Goal: Task Accomplishment & Management: Use online tool/utility

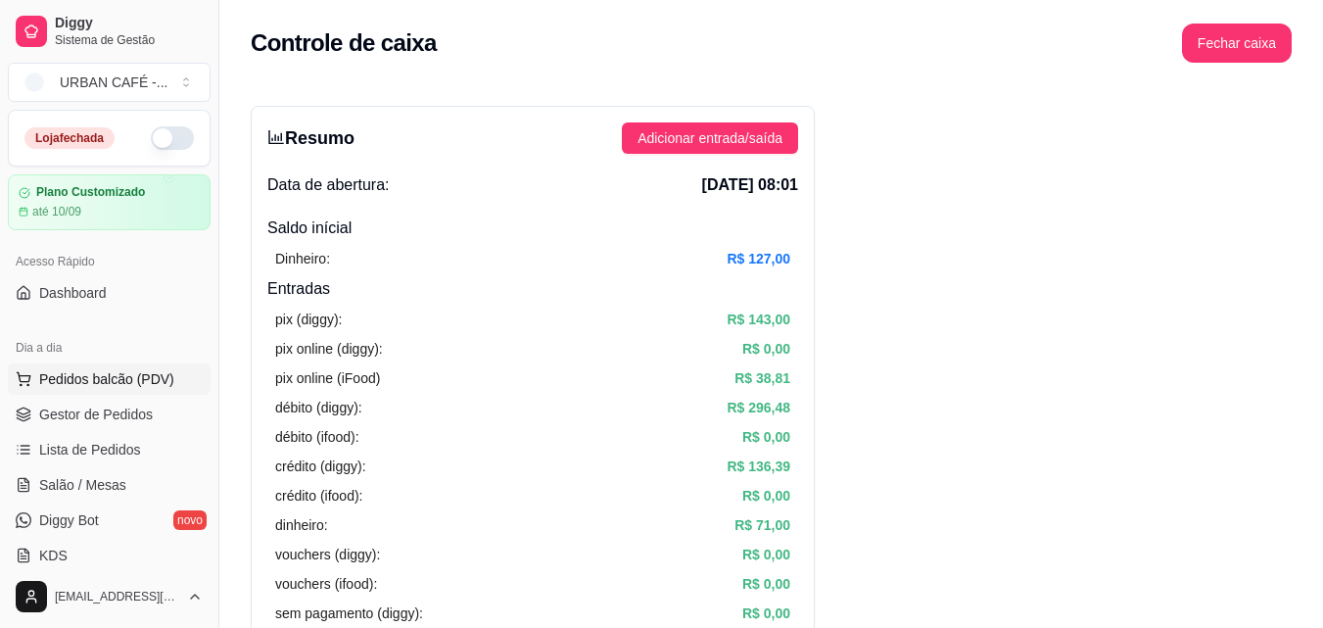
click at [100, 372] on span "Pedidos balcão (PDV)" at bounding box center [106, 379] width 135 height 20
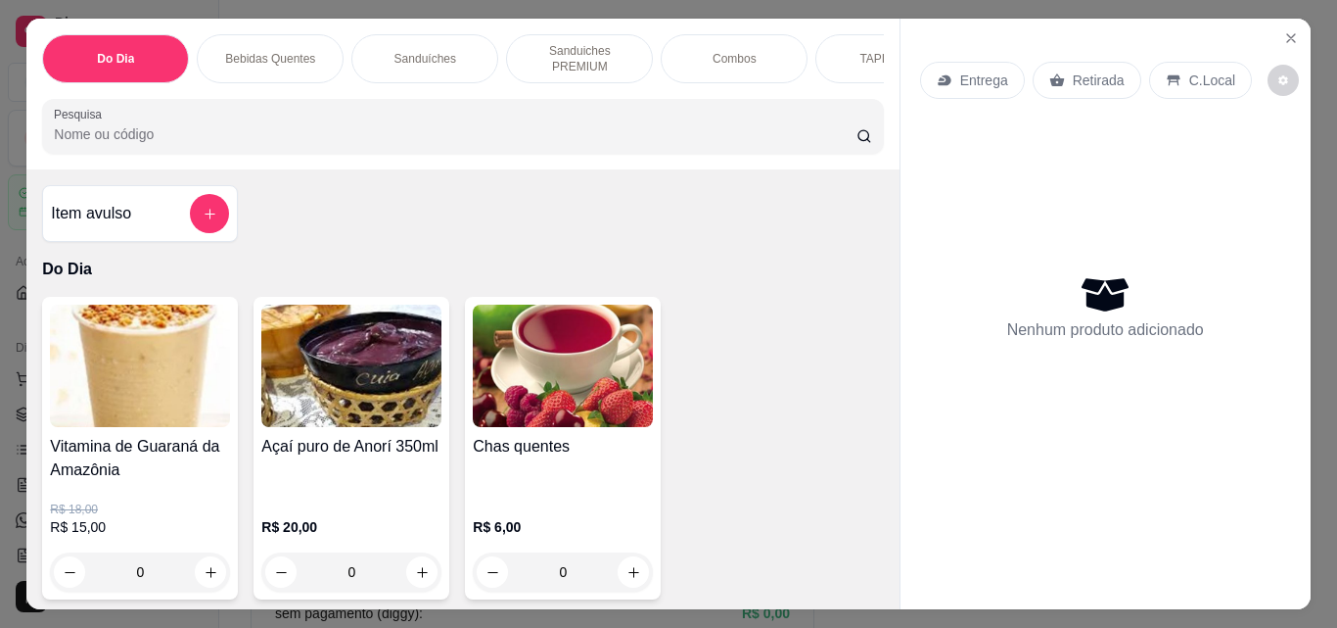
click at [417, 124] on input "Pesquisa" at bounding box center [455, 134] width 803 height 20
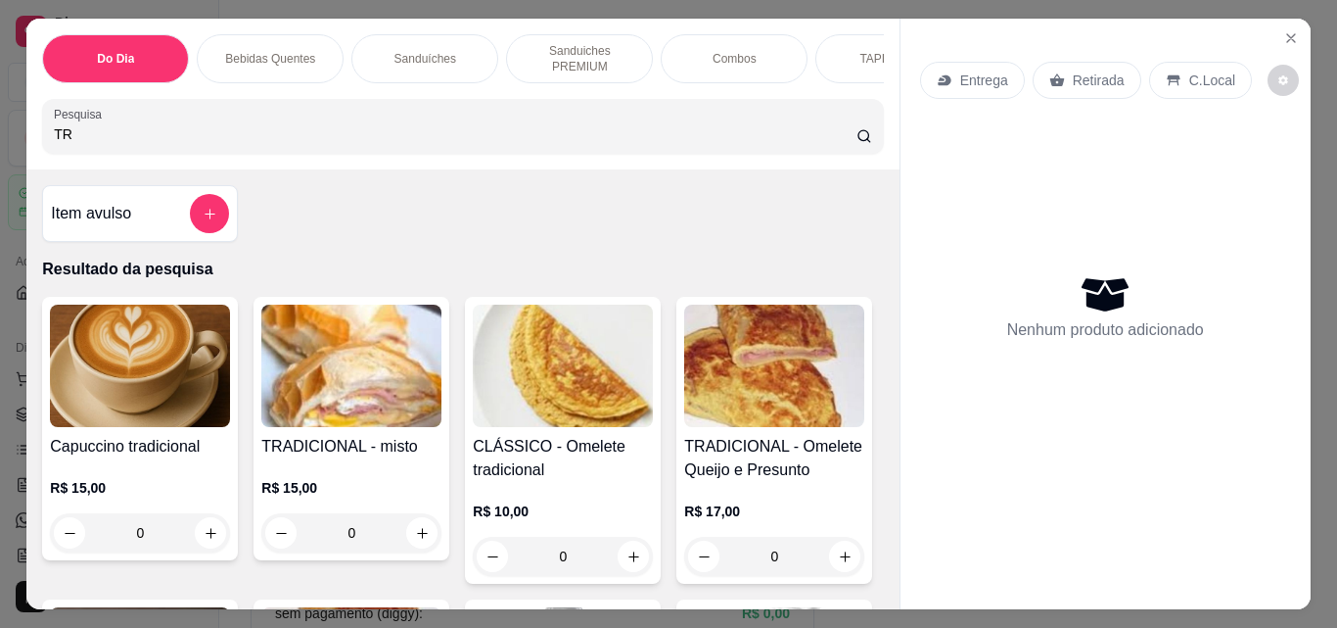
type input "T"
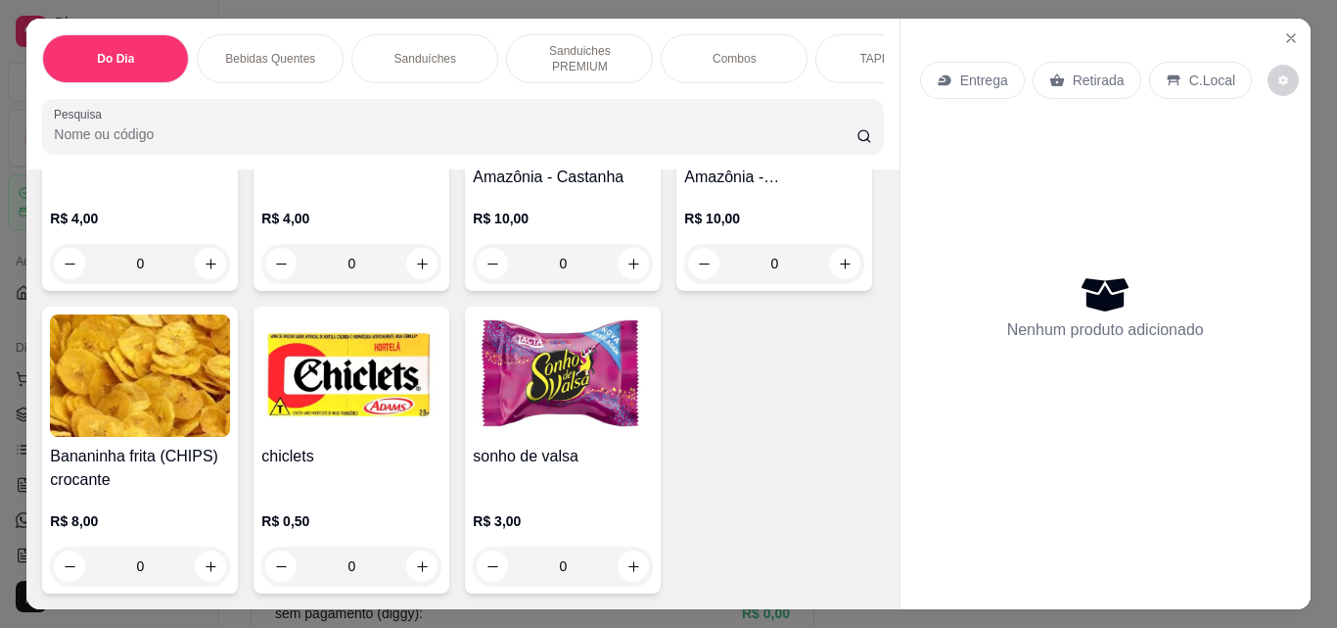
scroll to position [13047, 0]
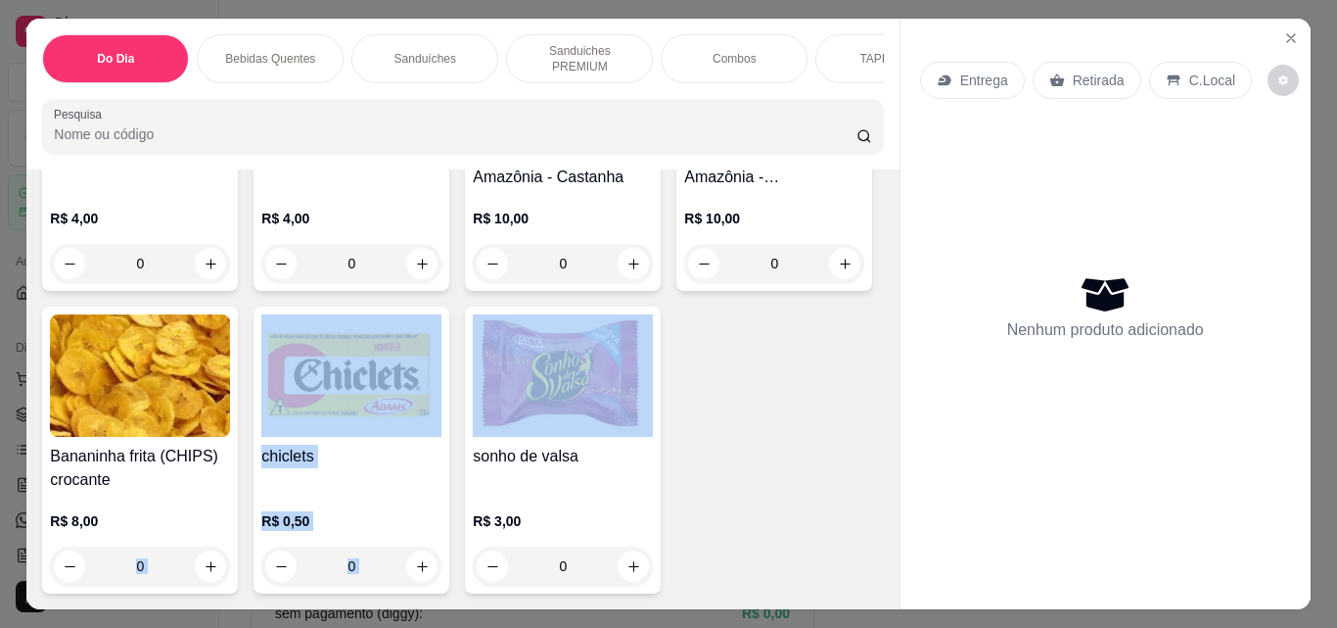
drag, startPoint x: 398, startPoint y: 445, endPoint x: 681, endPoint y: 453, distance: 283.0
click at [681, 453] on div "Esgotado Trident R$ 4,00 0 Trident melancia R$ 4,00 0 Bombons Finos da Amazônia…" at bounding box center [462, 298] width 841 height 589
click at [416, 271] on icon "increase-product-quantity" at bounding box center [422, 263] width 15 height 15
type input "1"
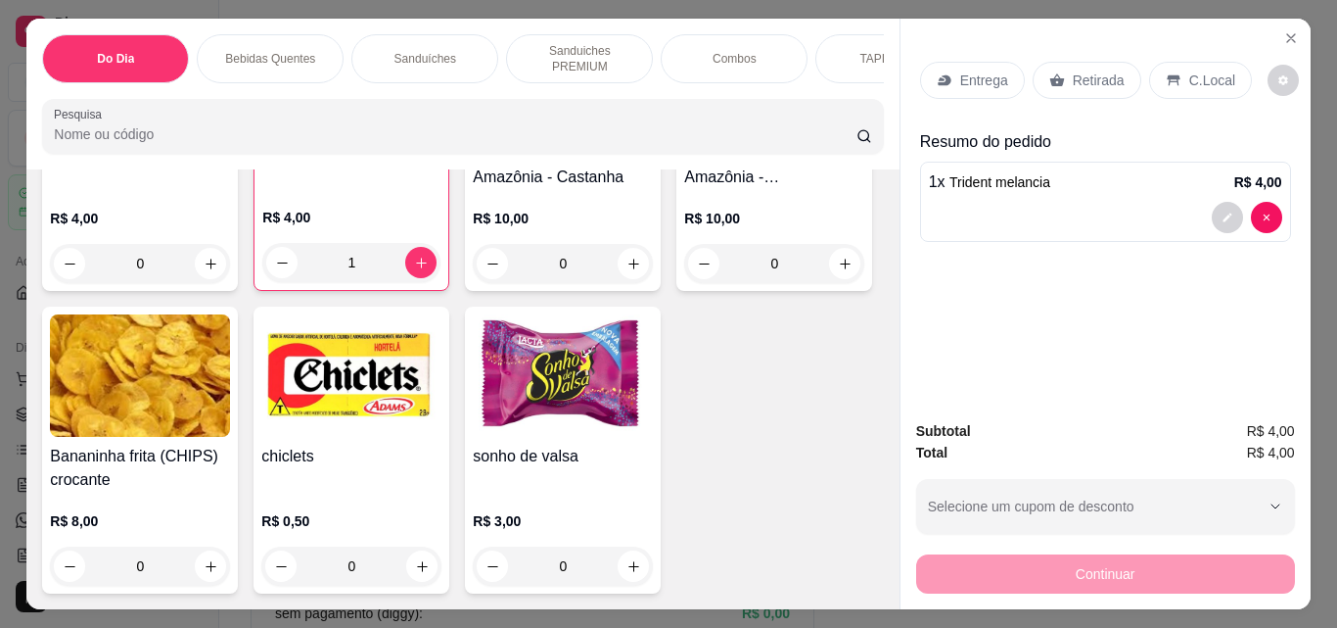
click at [1110, 70] on p "Retirada" at bounding box center [1099, 80] width 52 height 20
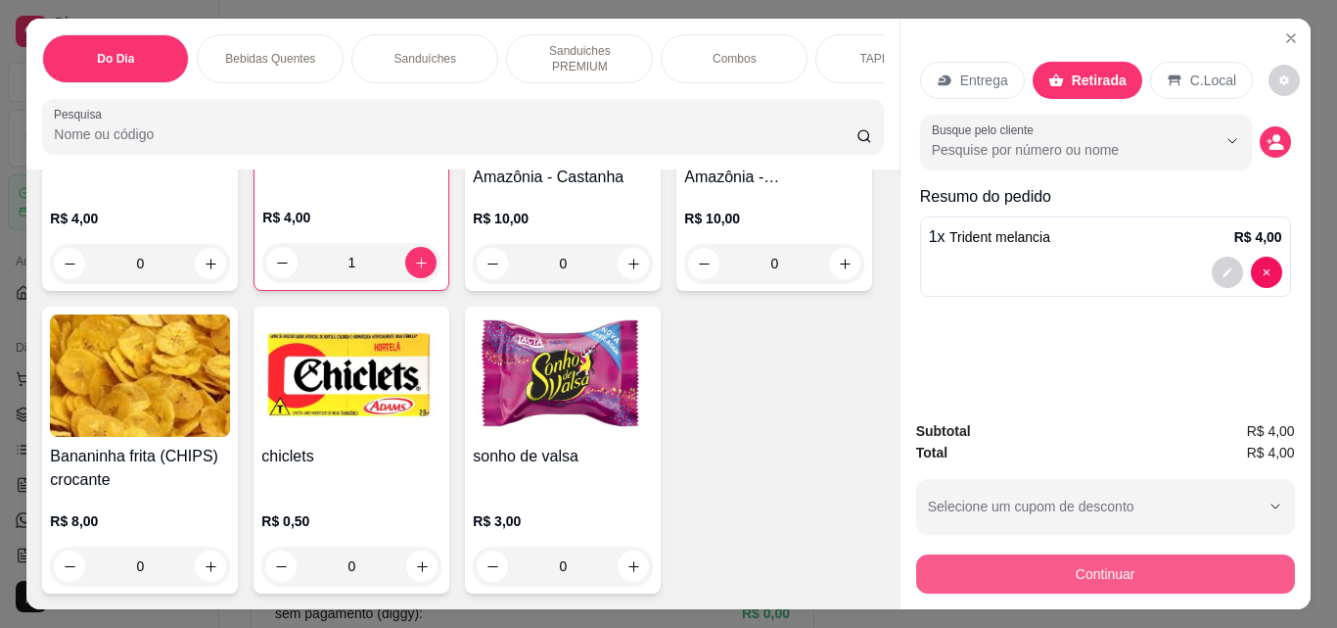
click at [1170, 571] on button "Continuar" at bounding box center [1105, 573] width 379 height 39
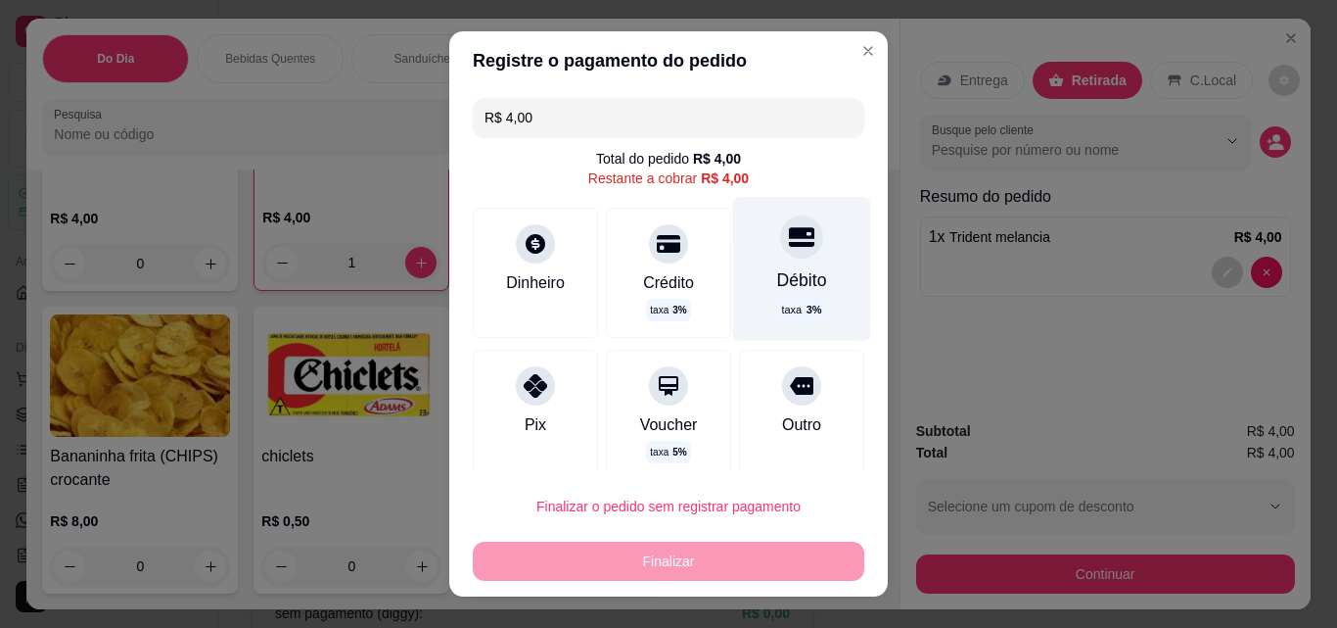
click at [780, 240] on div at bounding box center [801, 236] width 43 height 43
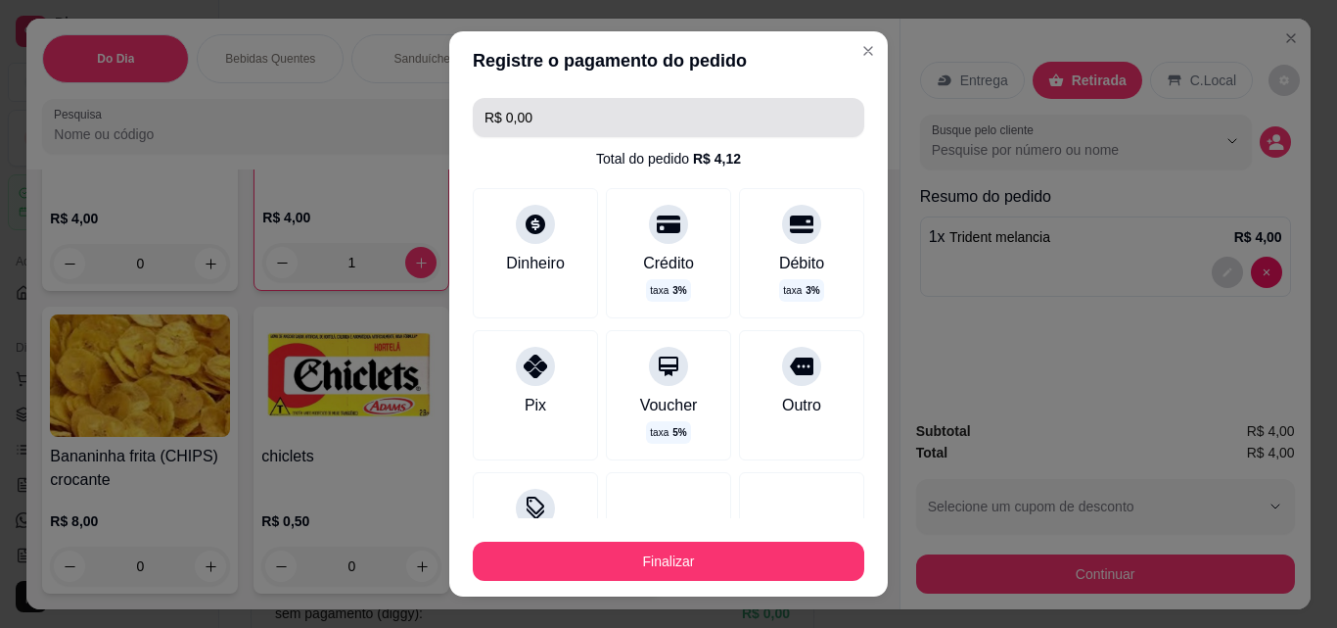
click at [764, 105] on input "R$ 0,00" at bounding box center [669, 117] width 368 height 39
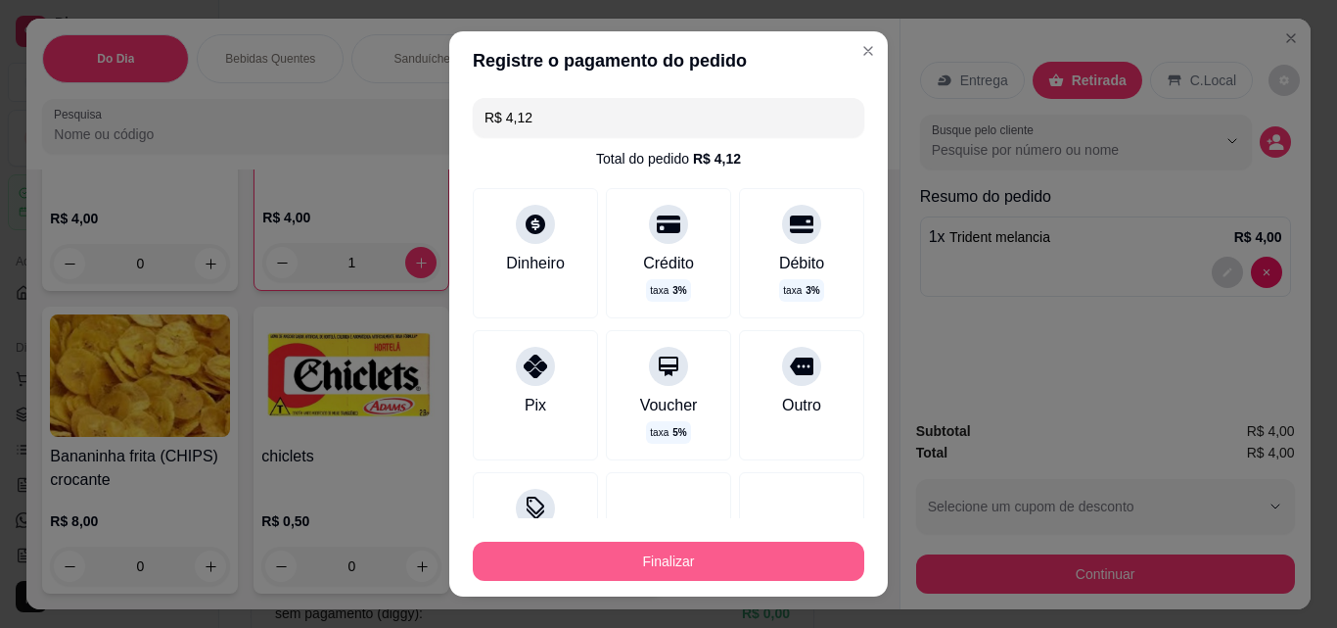
type input "R$ 4,12"
click at [743, 572] on button "Finalizar" at bounding box center [669, 560] width 392 height 39
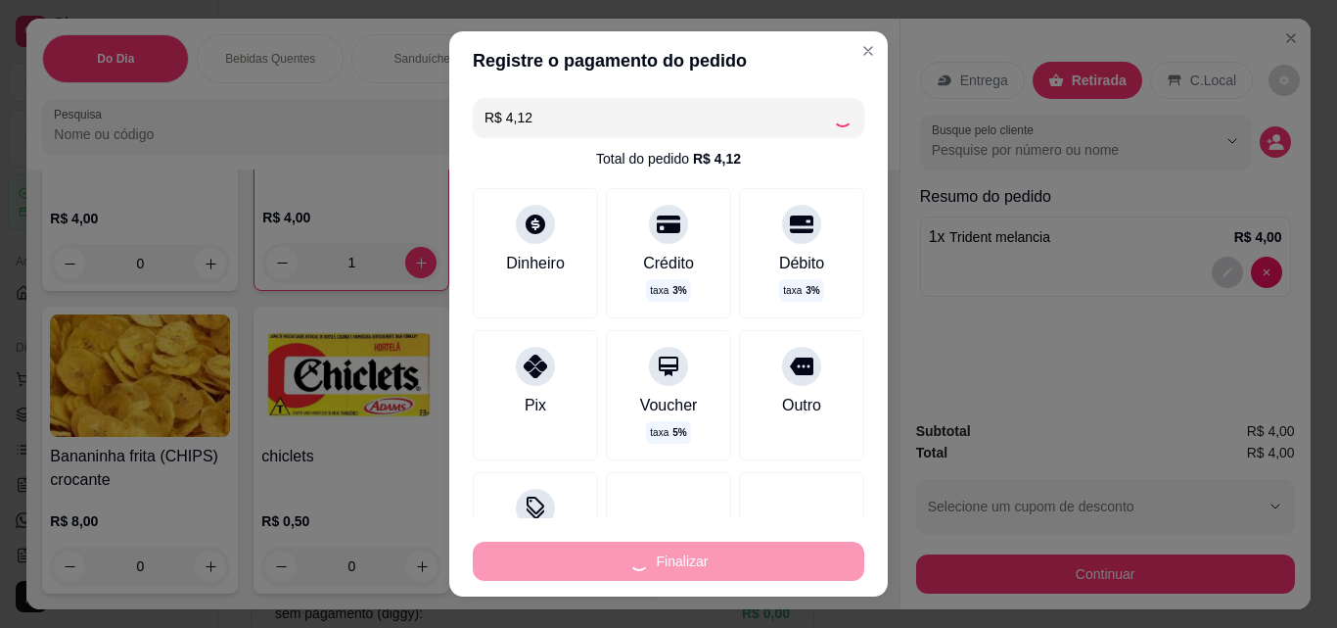
type input "0"
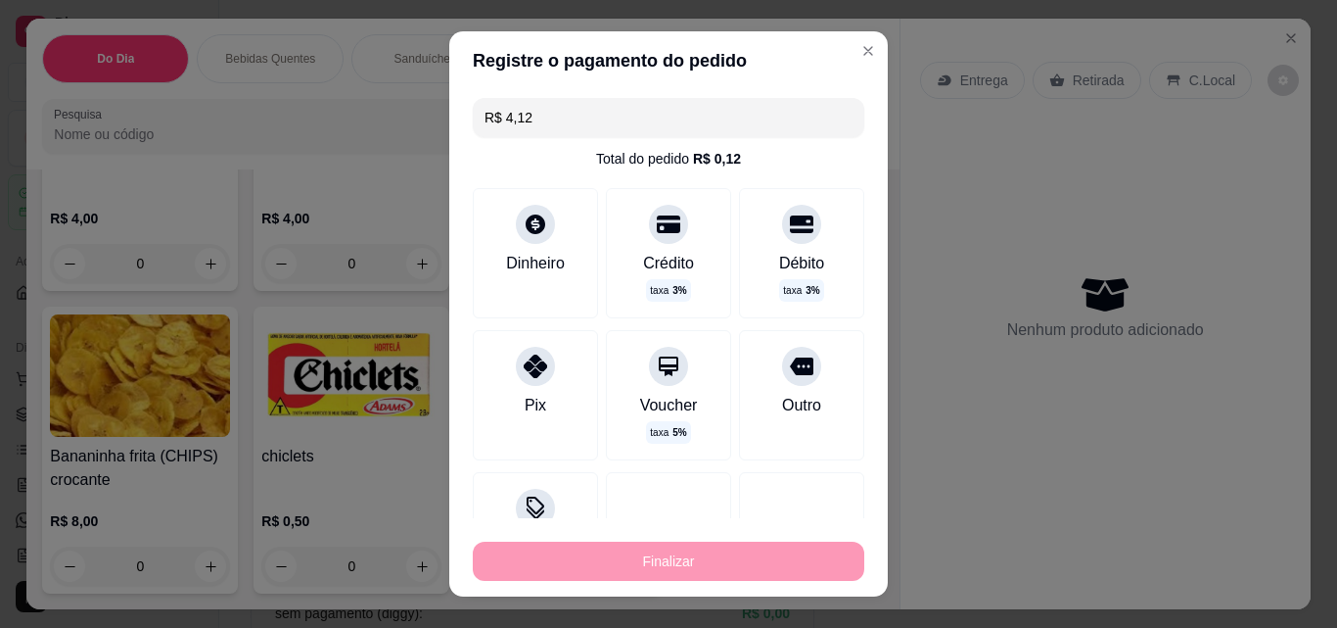
type input "-R$ 4,00"
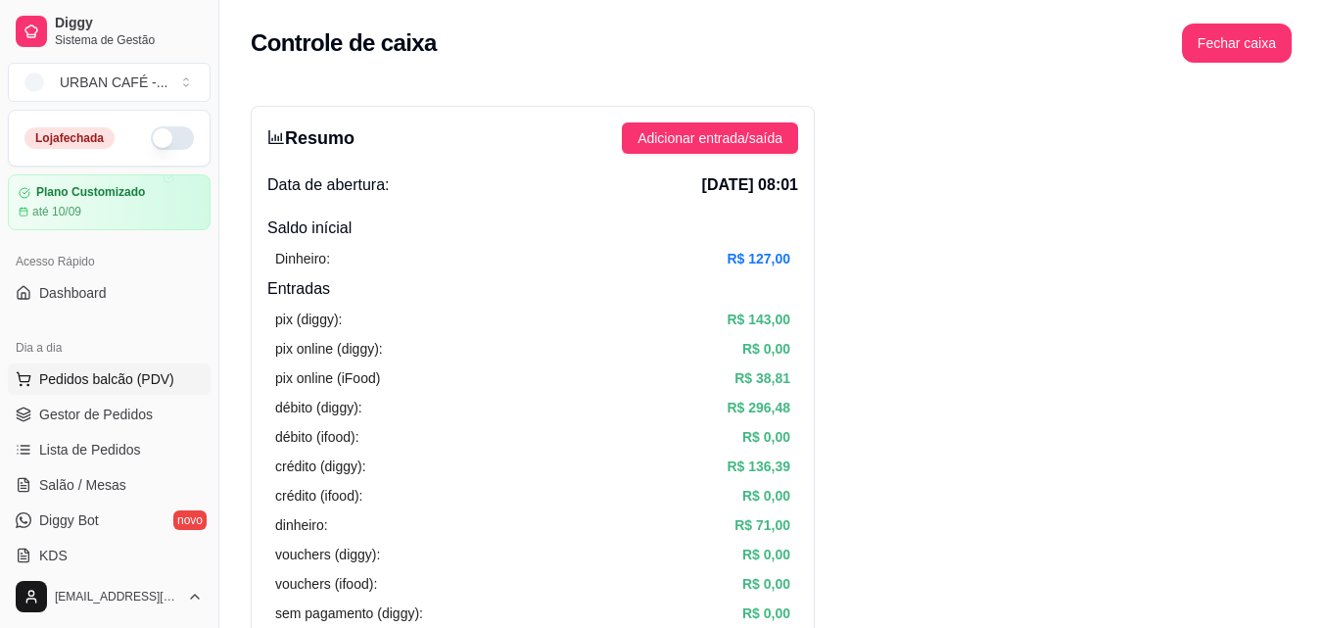
click at [141, 384] on span "Pedidos balcão (PDV)" at bounding box center [106, 379] width 135 height 20
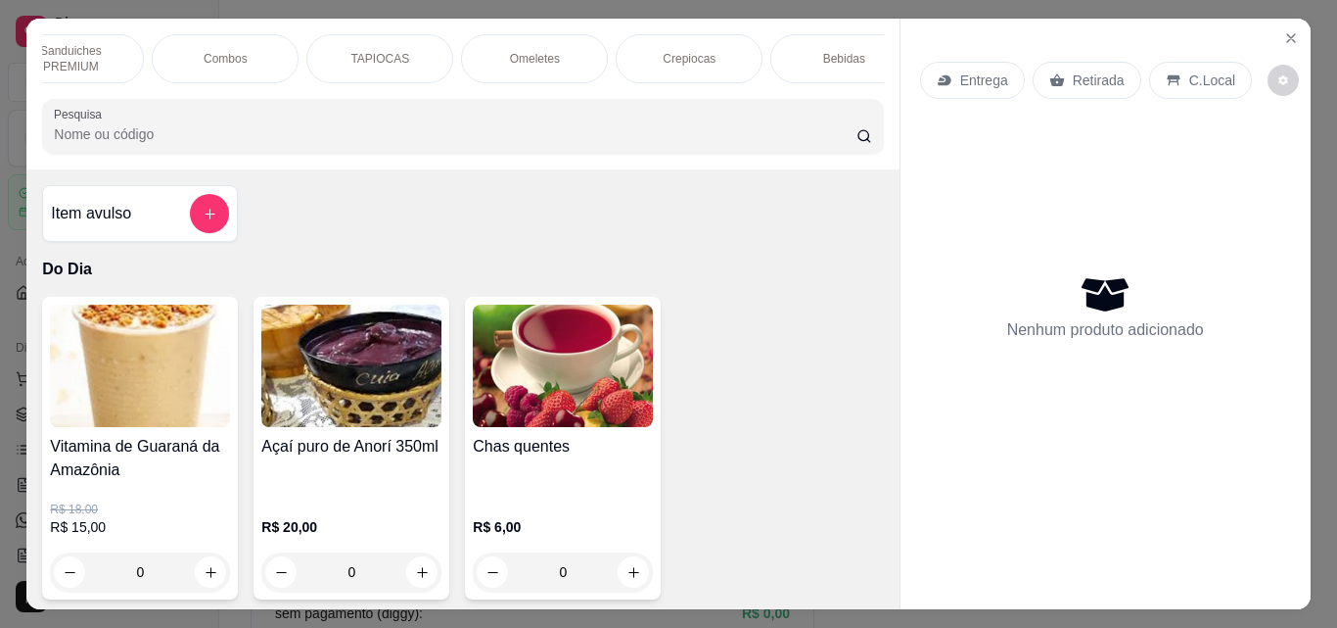
scroll to position [0, 587]
click at [812, 39] on div "Bebidas" at bounding box center [765, 58] width 147 height 49
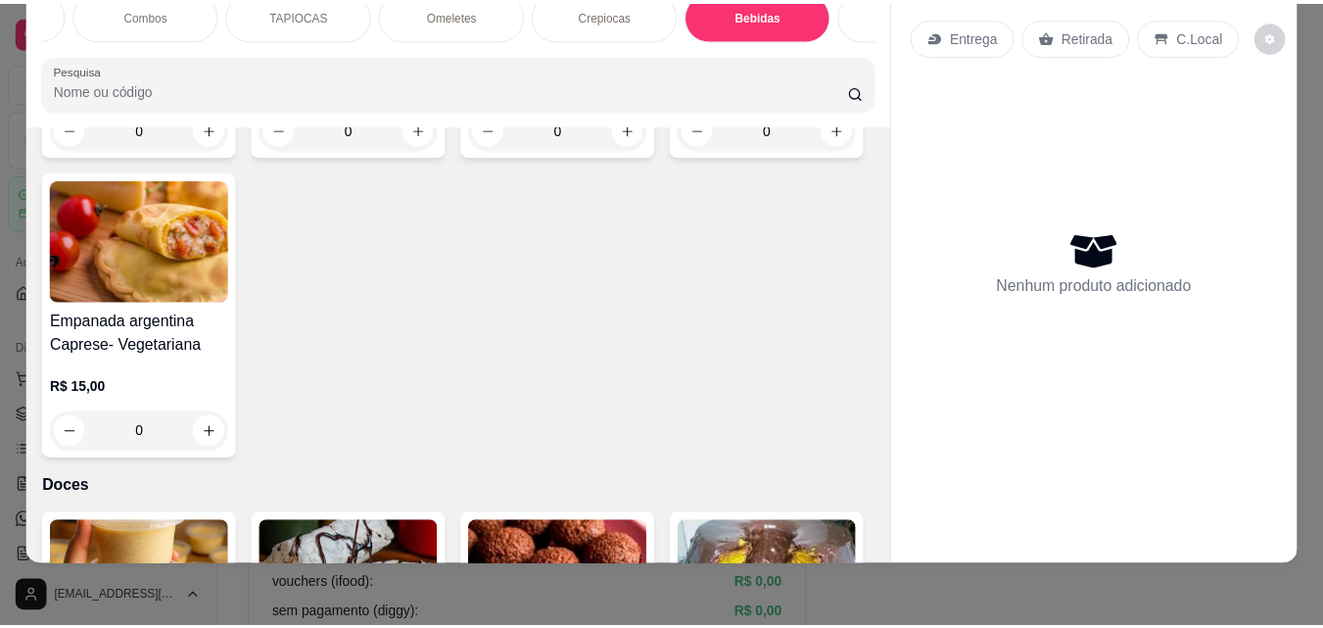
scroll to position [0, 0]
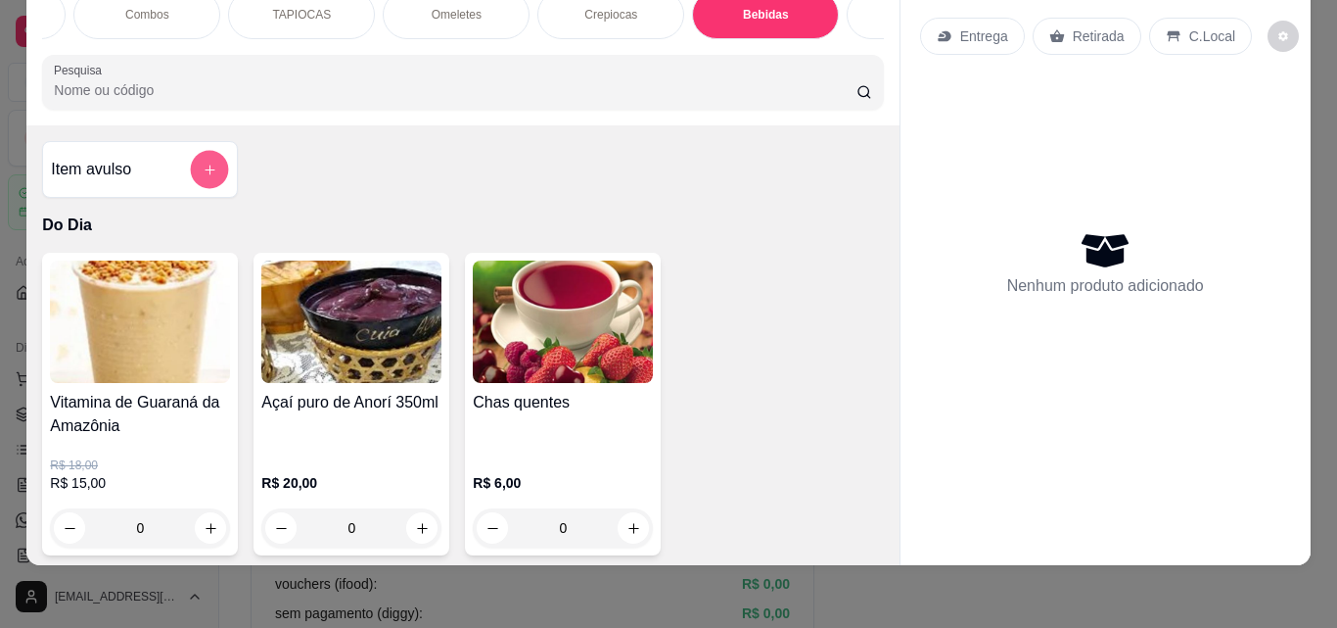
click at [203, 163] on icon "add-separate-item" at bounding box center [210, 170] width 15 height 15
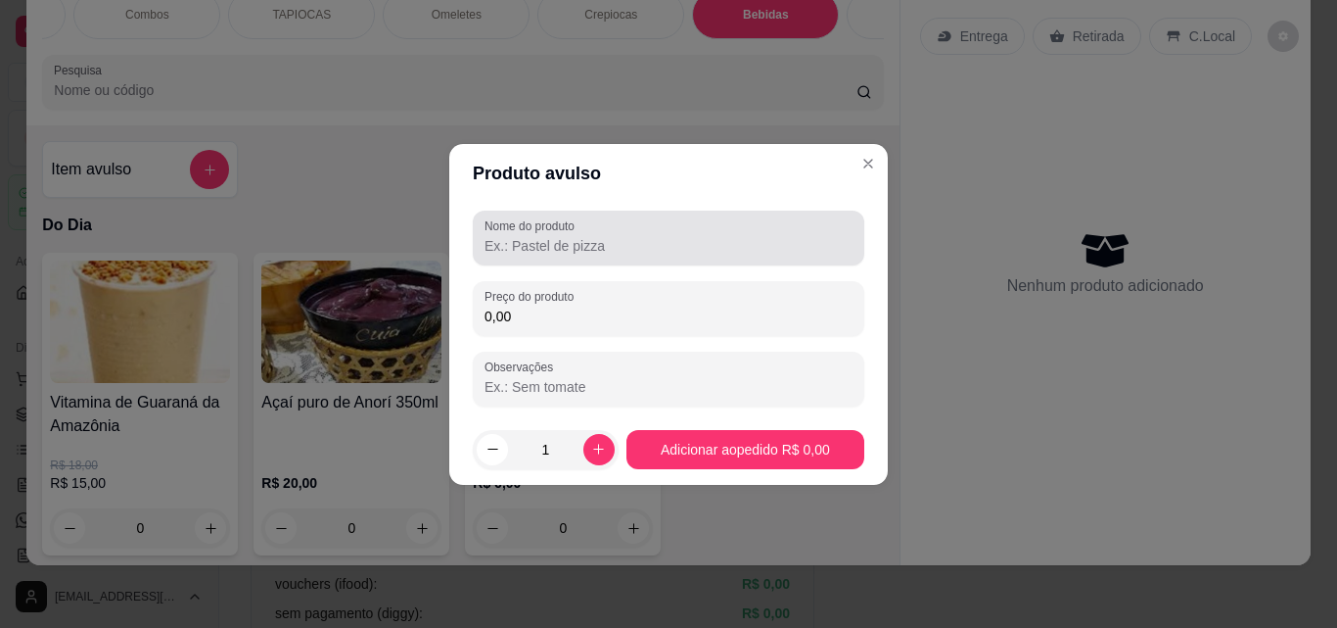
click at [620, 228] on div at bounding box center [669, 237] width 368 height 39
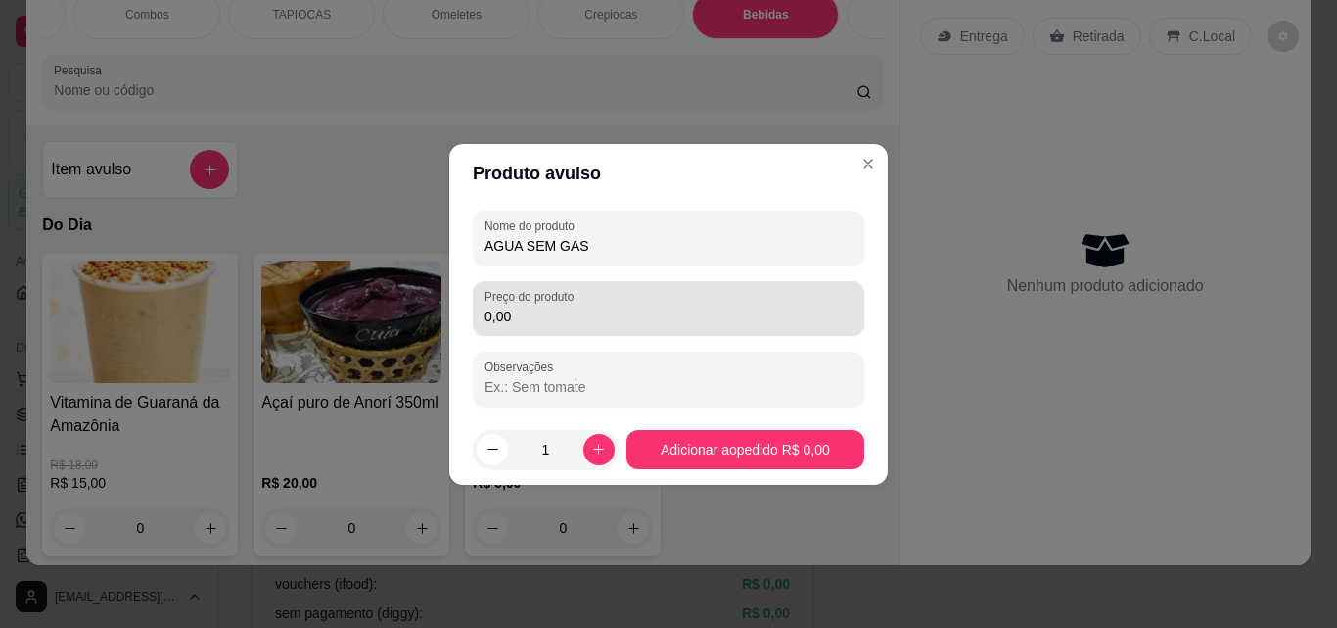
type input "AGUA SEM GAS"
click at [648, 318] on input "0,00" at bounding box center [669, 316] width 368 height 20
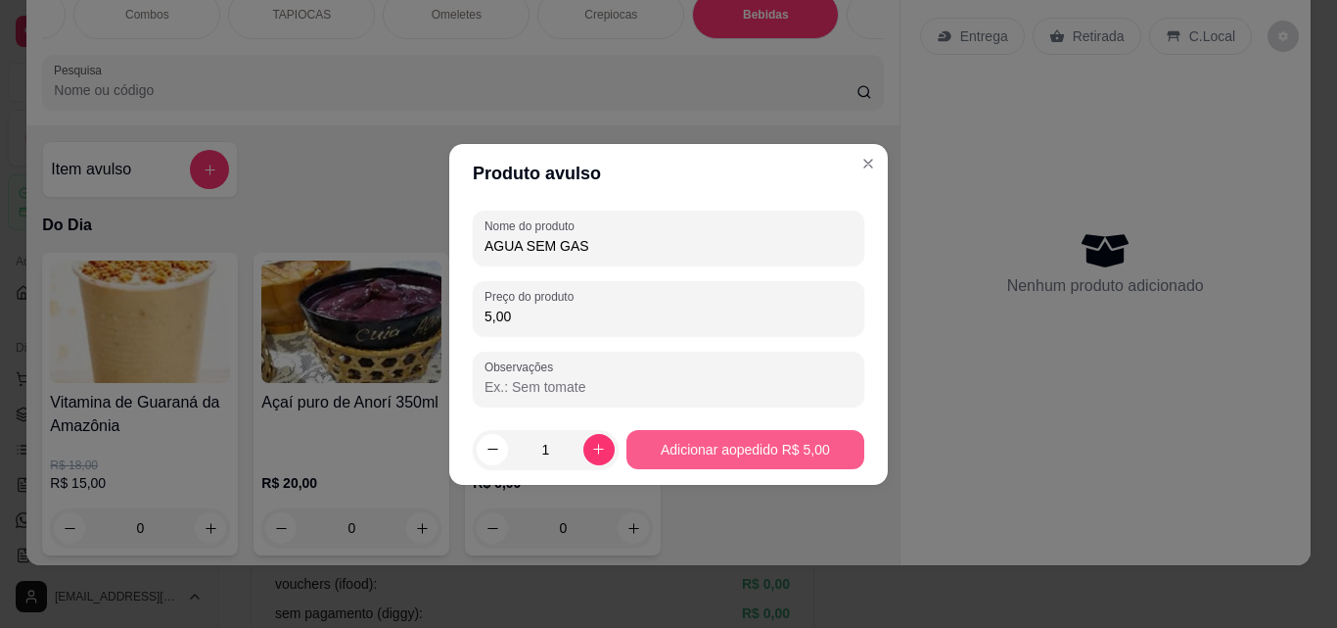
type input "5,00"
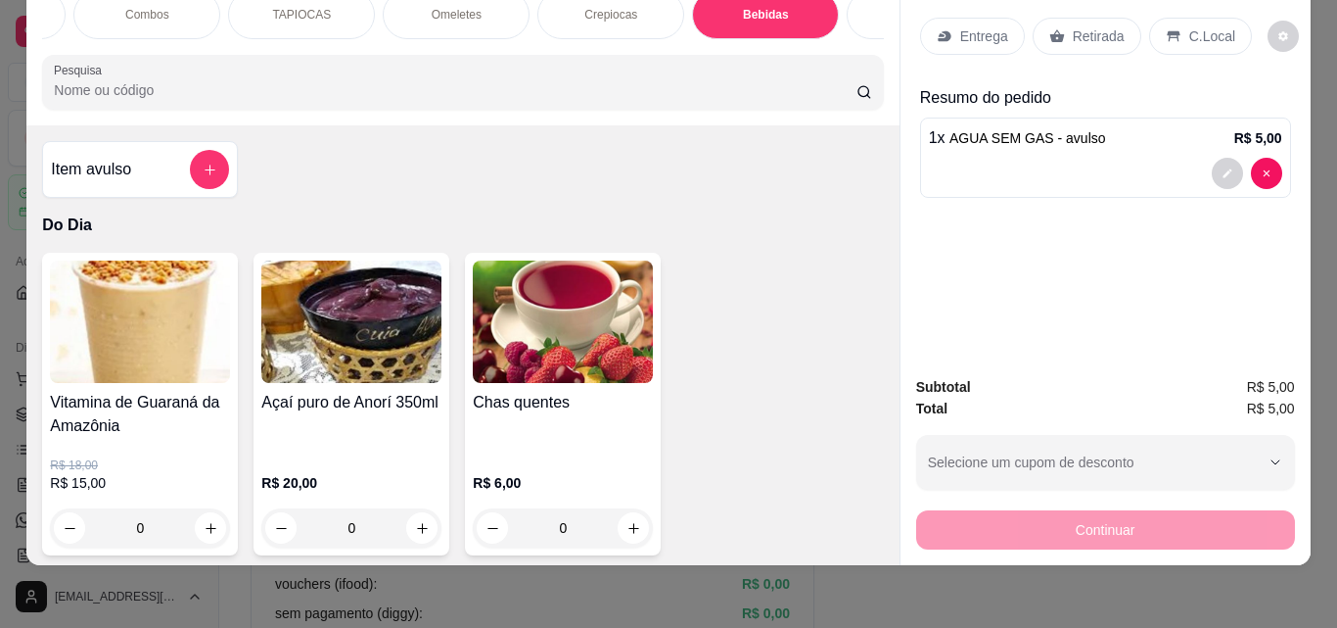
click at [1079, 38] on div "Retirada" at bounding box center [1087, 36] width 109 height 37
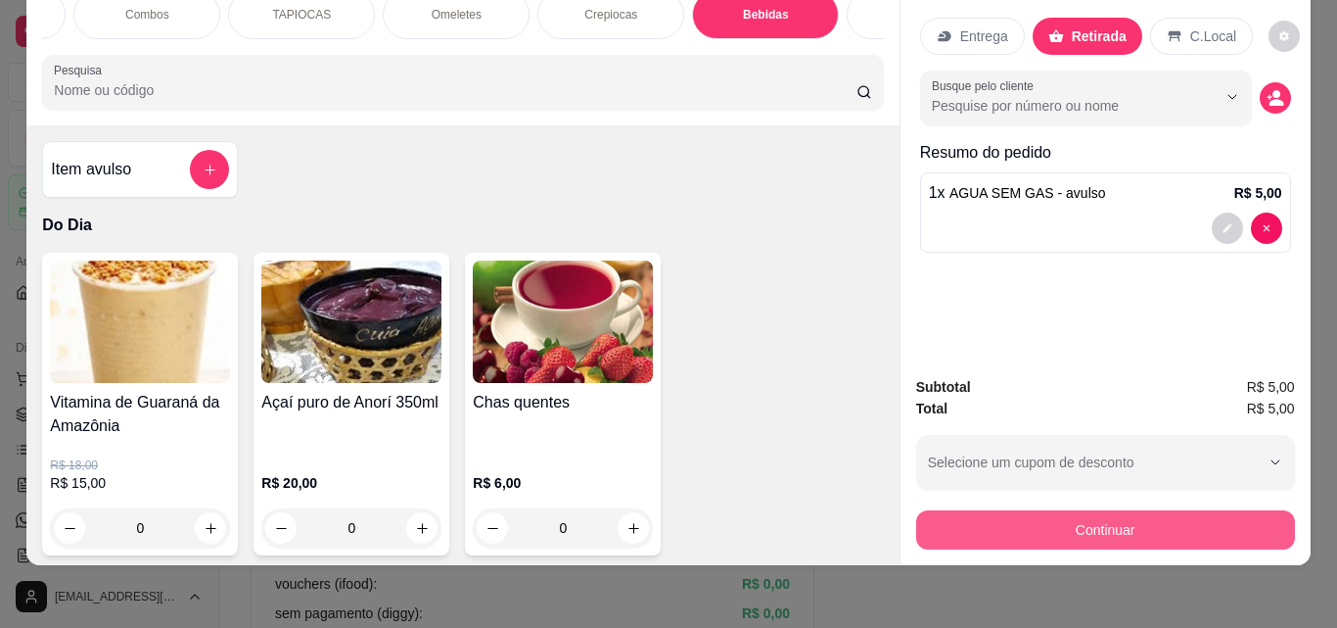
click at [1070, 510] on button "Continuar" at bounding box center [1105, 529] width 379 height 39
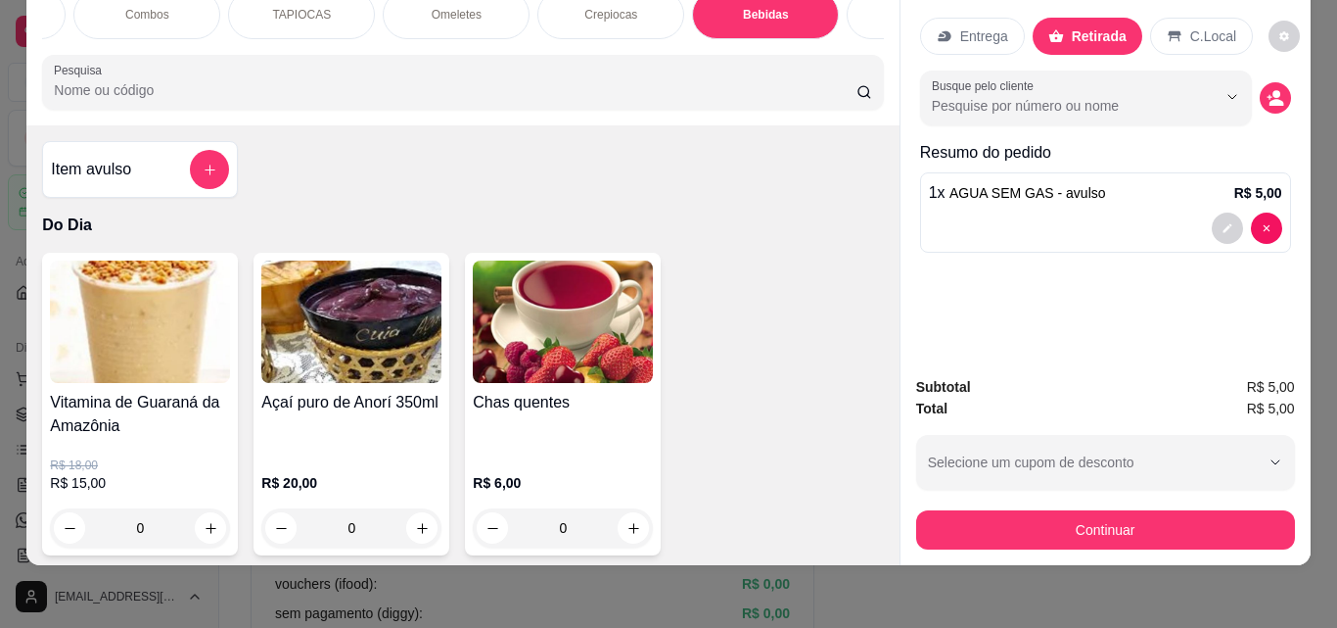
click at [998, 540] on div "Subtotal R$ 5,00 Total R$ 5,00 Selecione um cupom de desconto CLIENTEVIP Seleci…" at bounding box center [1106, 462] width 410 height 205
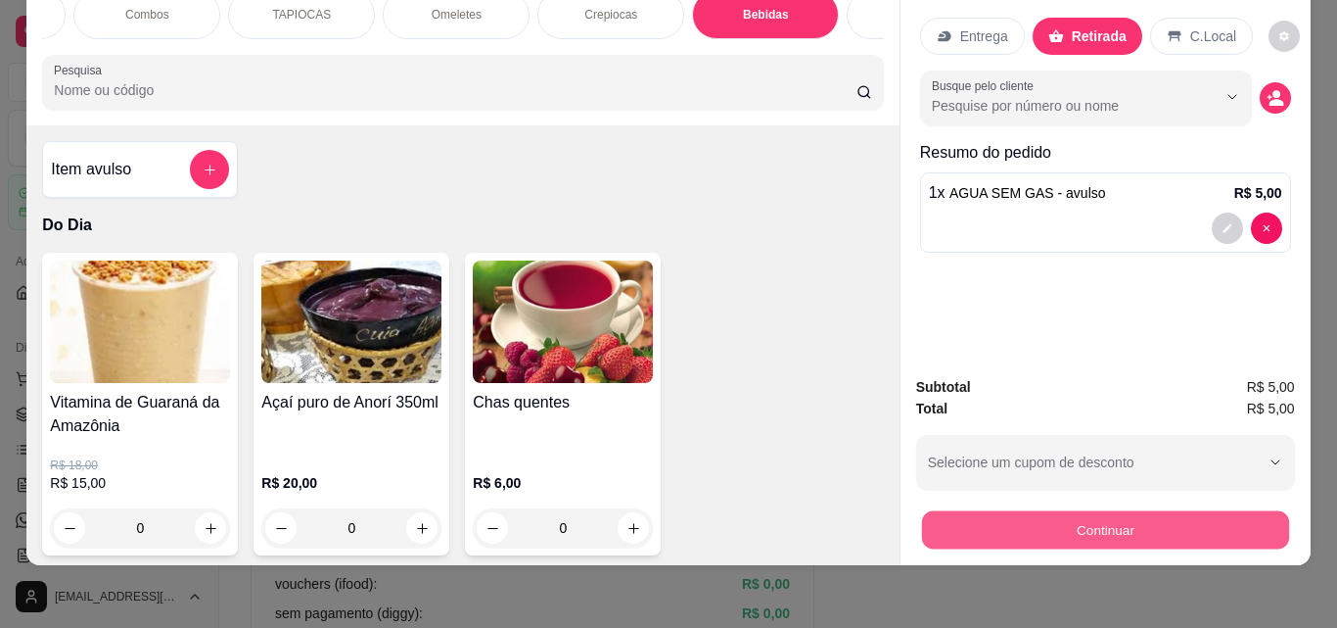
click at [998, 522] on button "Continuar" at bounding box center [1104, 529] width 367 height 38
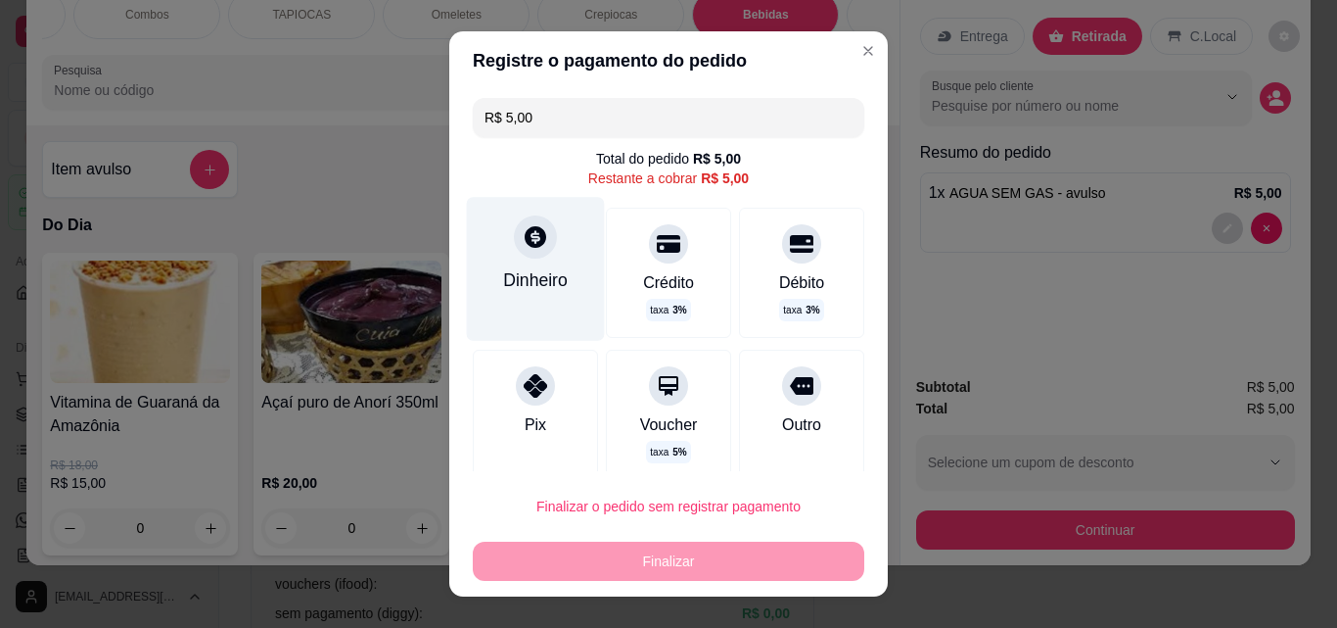
click at [535, 241] on icon at bounding box center [535, 236] width 25 height 25
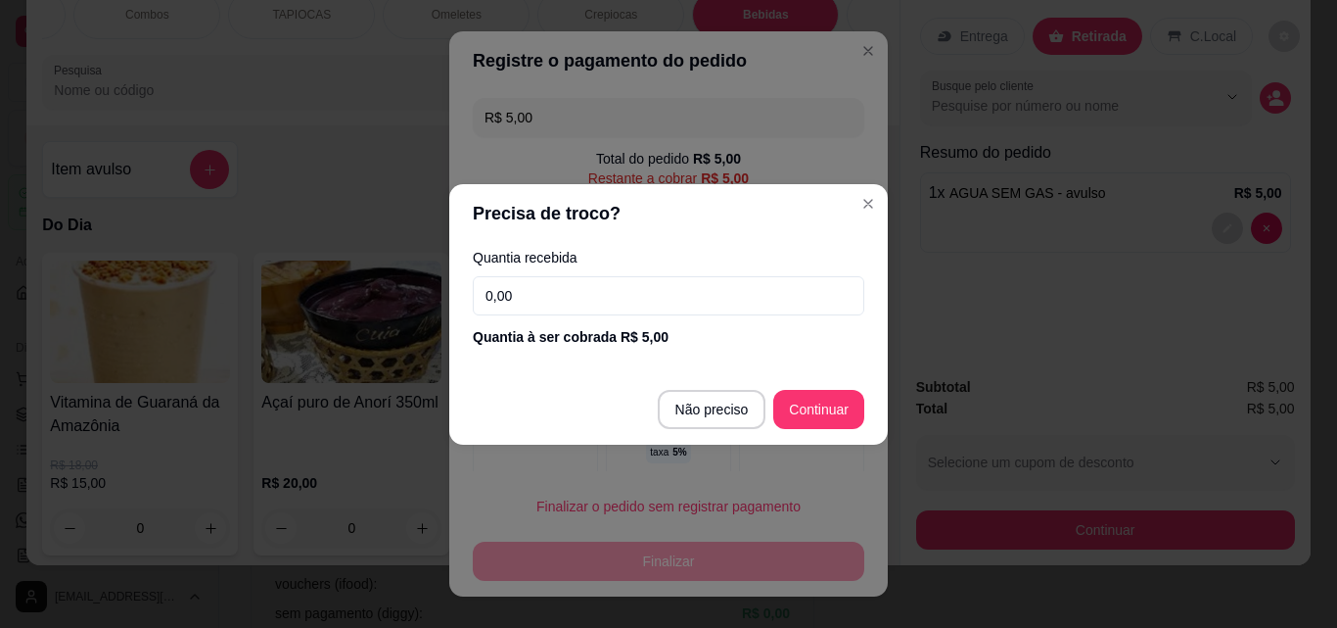
click at [669, 295] on input "0,00" at bounding box center [669, 295] width 392 height 39
type input "5,00"
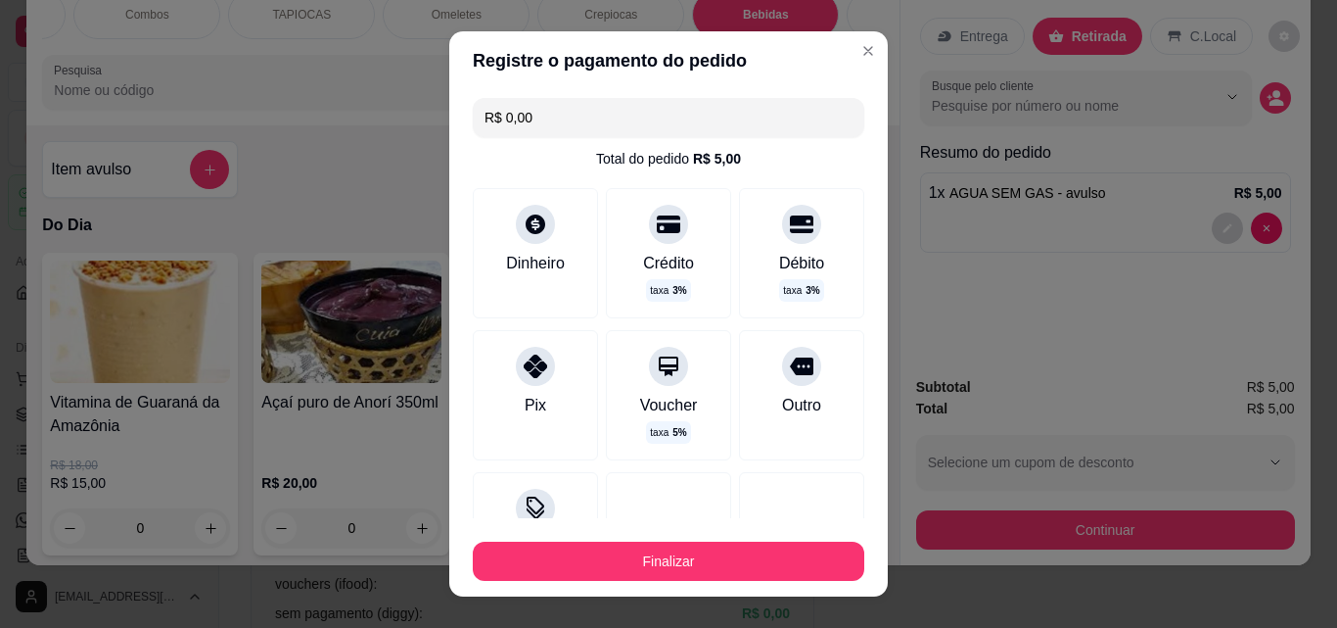
click at [748, 123] on input "R$ 0,00" at bounding box center [669, 117] width 368 height 39
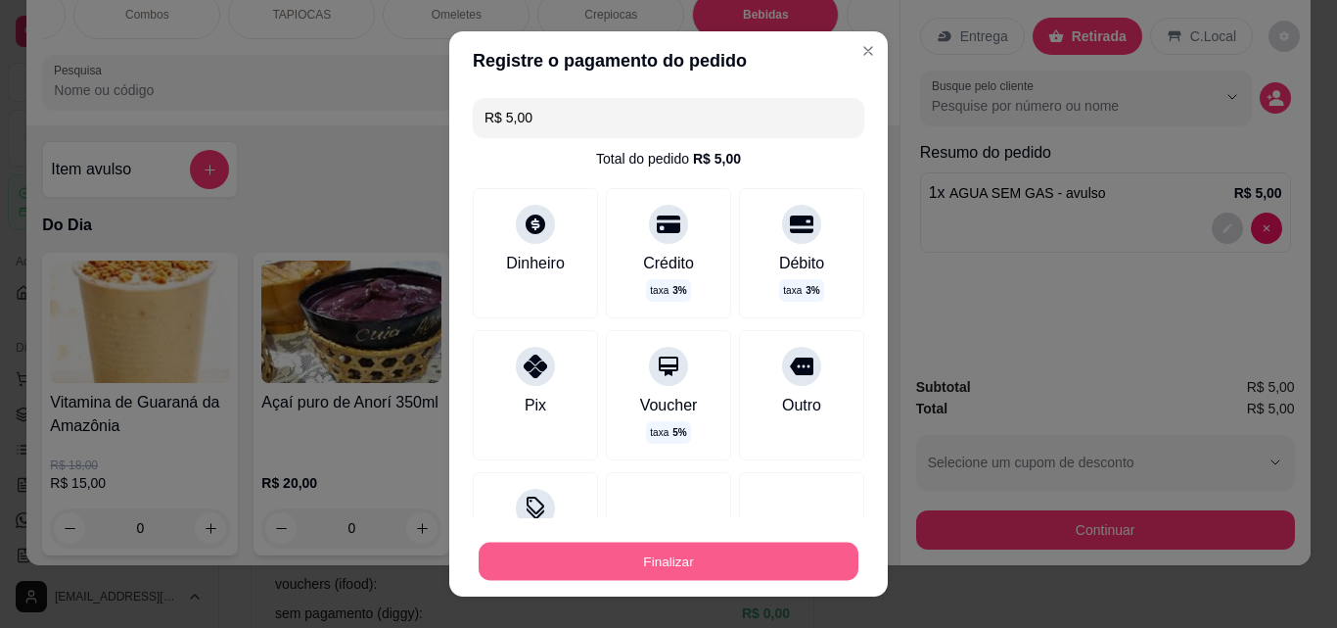
click at [757, 542] on button "Finalizar" at bounding box center [669, 561] width 380 height 38
click at [757, 550] on button "Finalizar" at bounding box center [669, 561] width 380 height 38
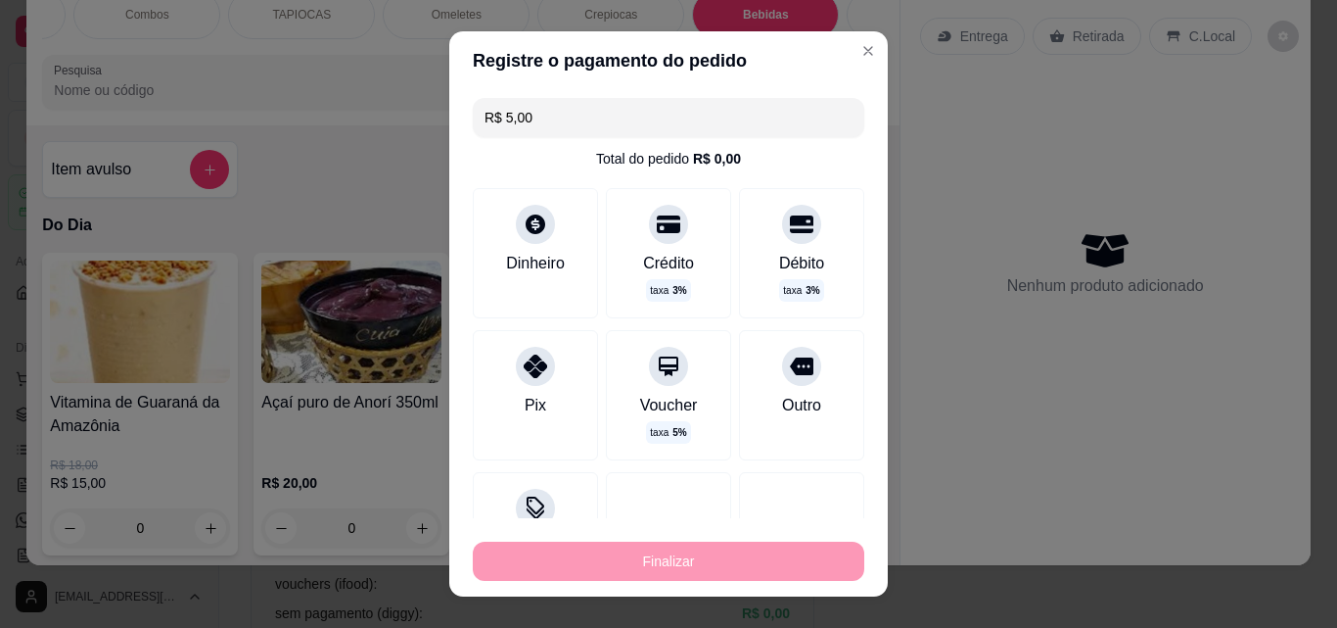
type input "-R$ 5,00"
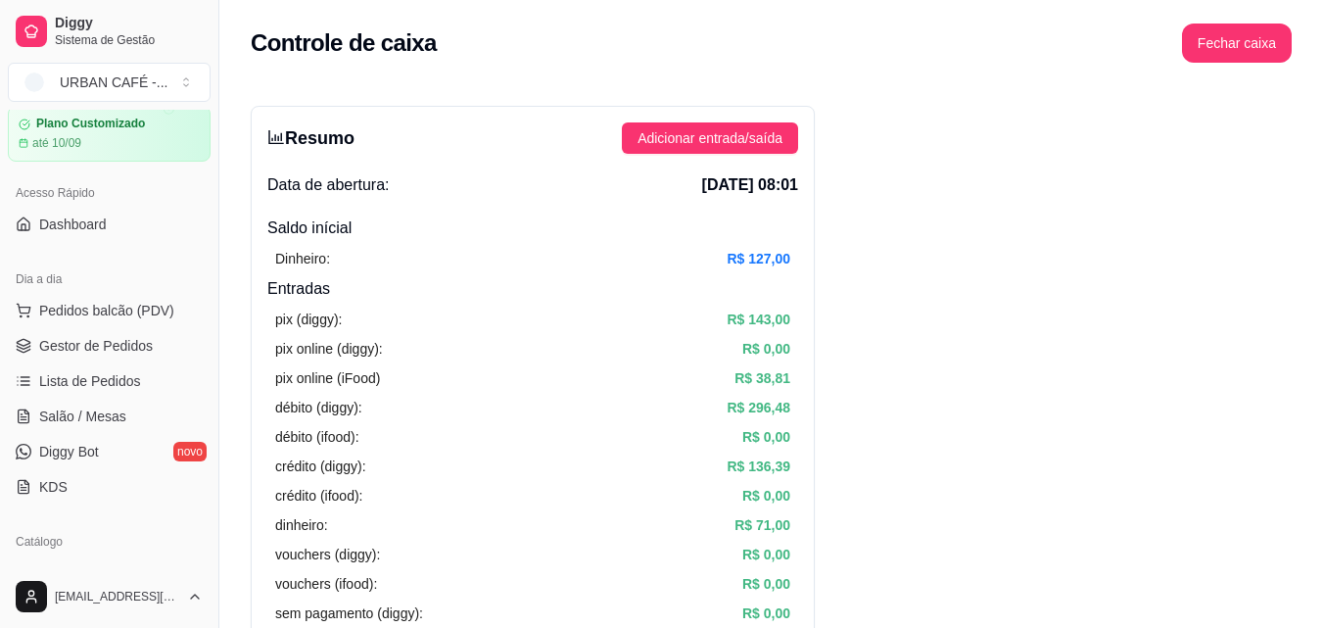
scroll to position [26, 0]
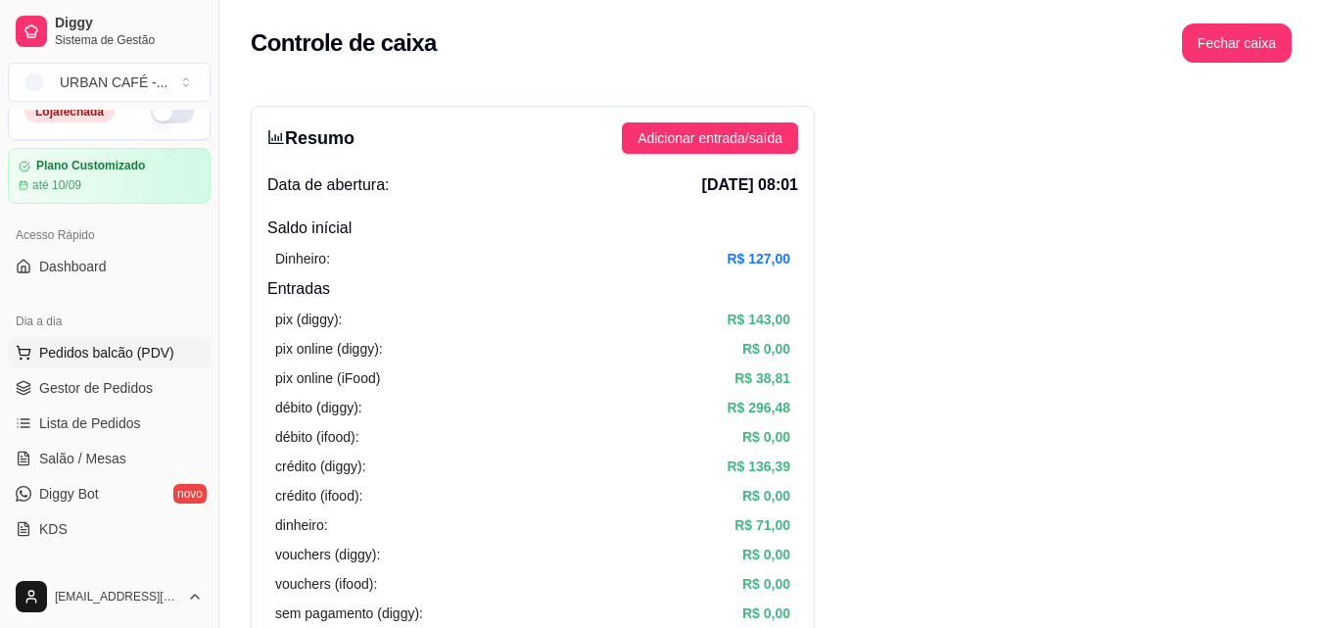
click at [62, 355] on span "Pedidos balcão (PDV)" at bounding box center [106, 353] width 135 height 20
click at [62, 355] on img at bounding box center [133, 366] width 182 height 124
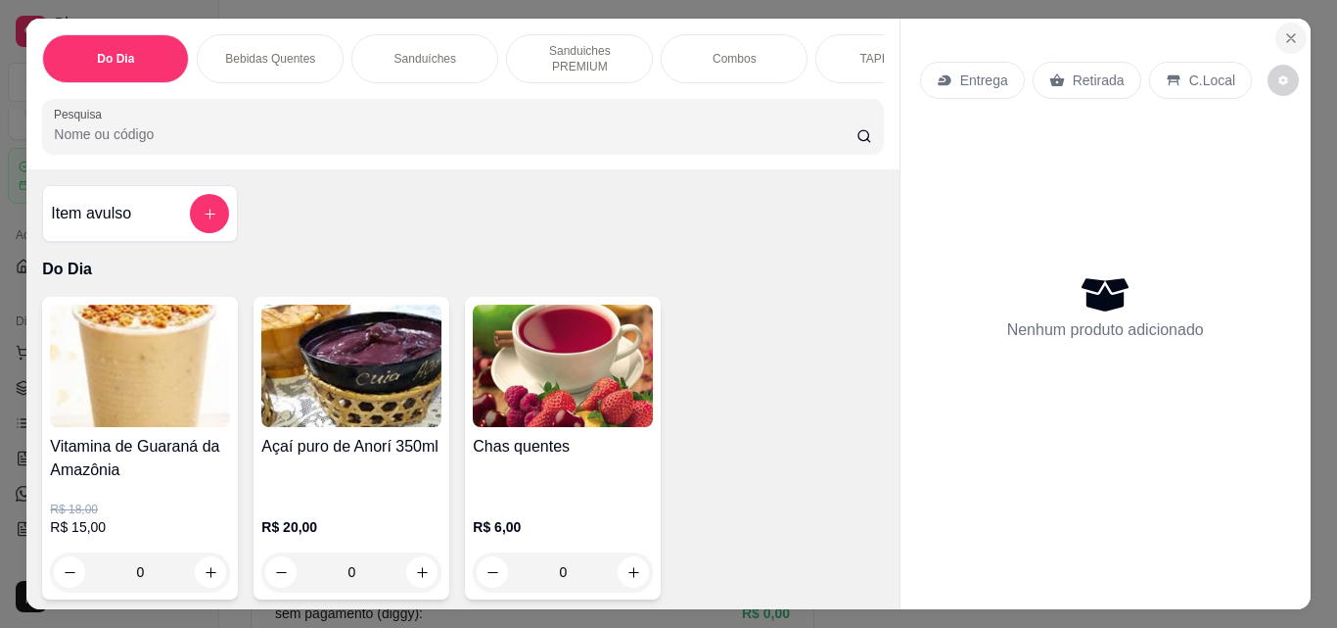
click at [1279, 42] on button "Close" at bounding box center [1291, 38] width 31 height 31
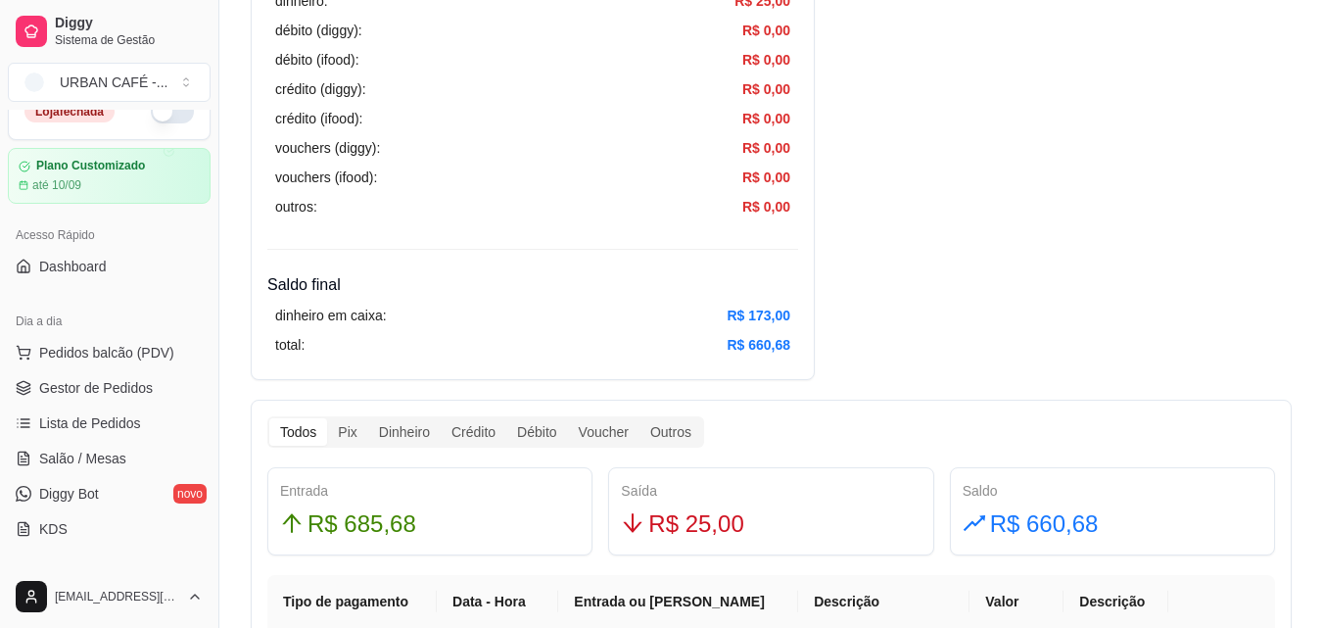
scroll to position [770, 0]
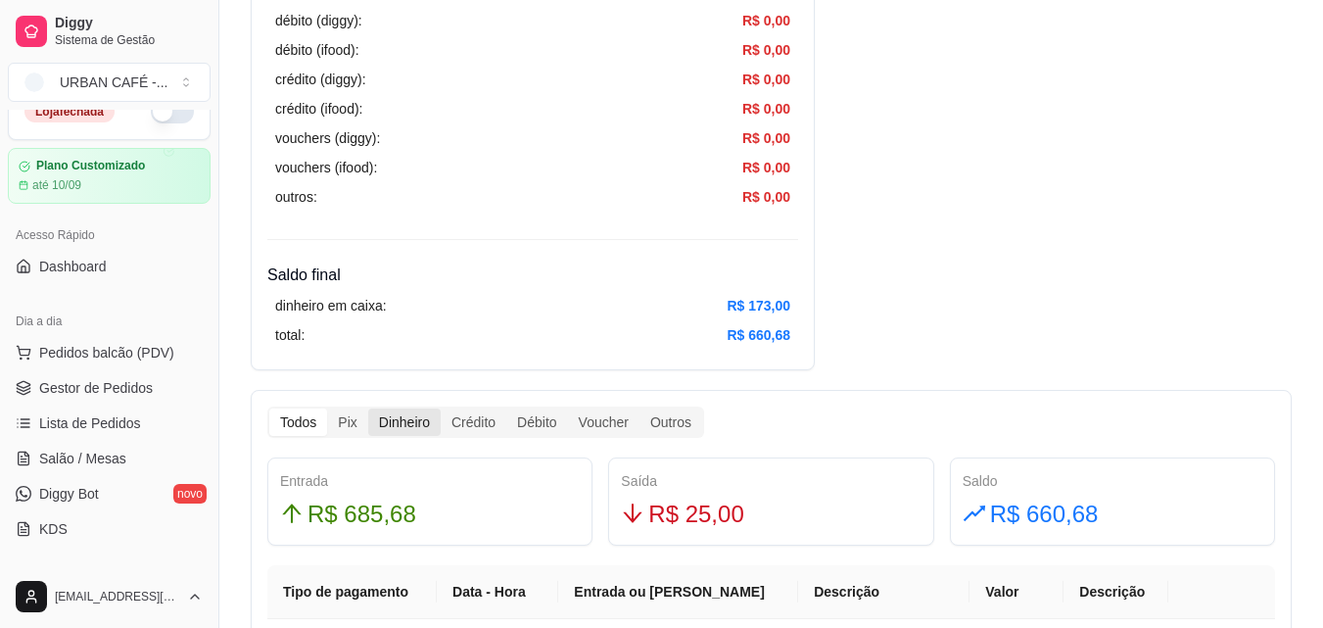
click at [393, 420] on div "Dinheiro" at bounding box center [404, 421] width 72 height 27
click at [368, 408] on input "Dinheiro" at bounding box center [368, 408] width 0 height 0
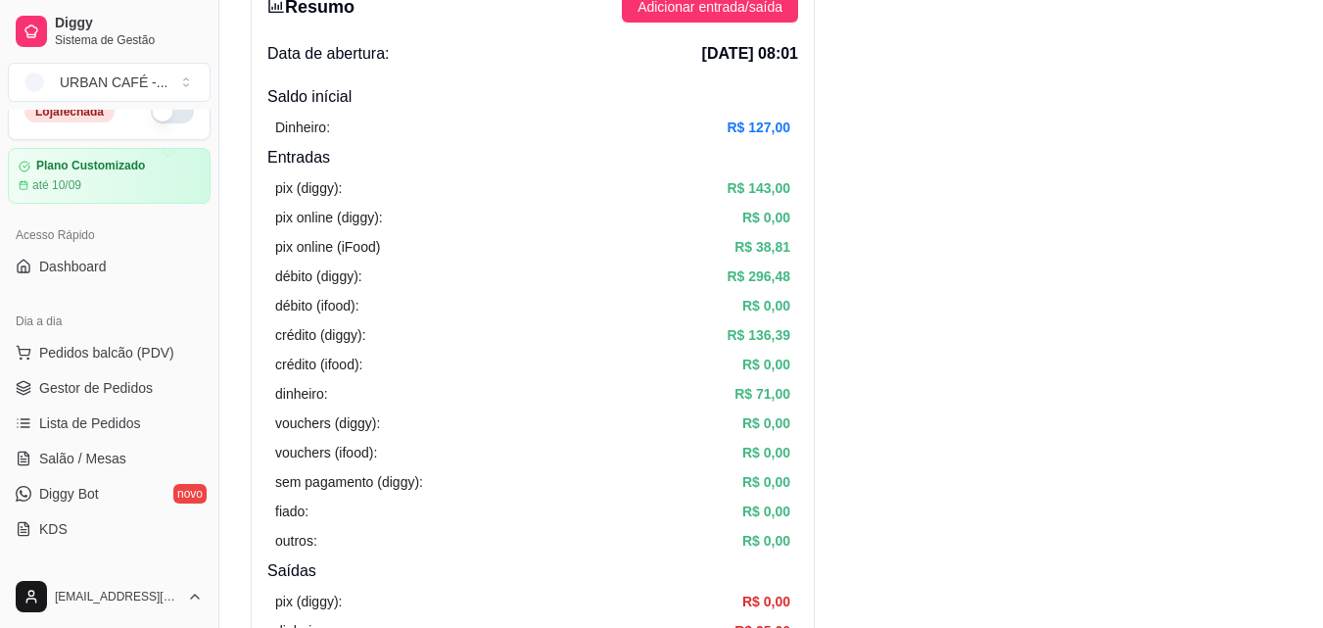
scroll to position [0, 0]
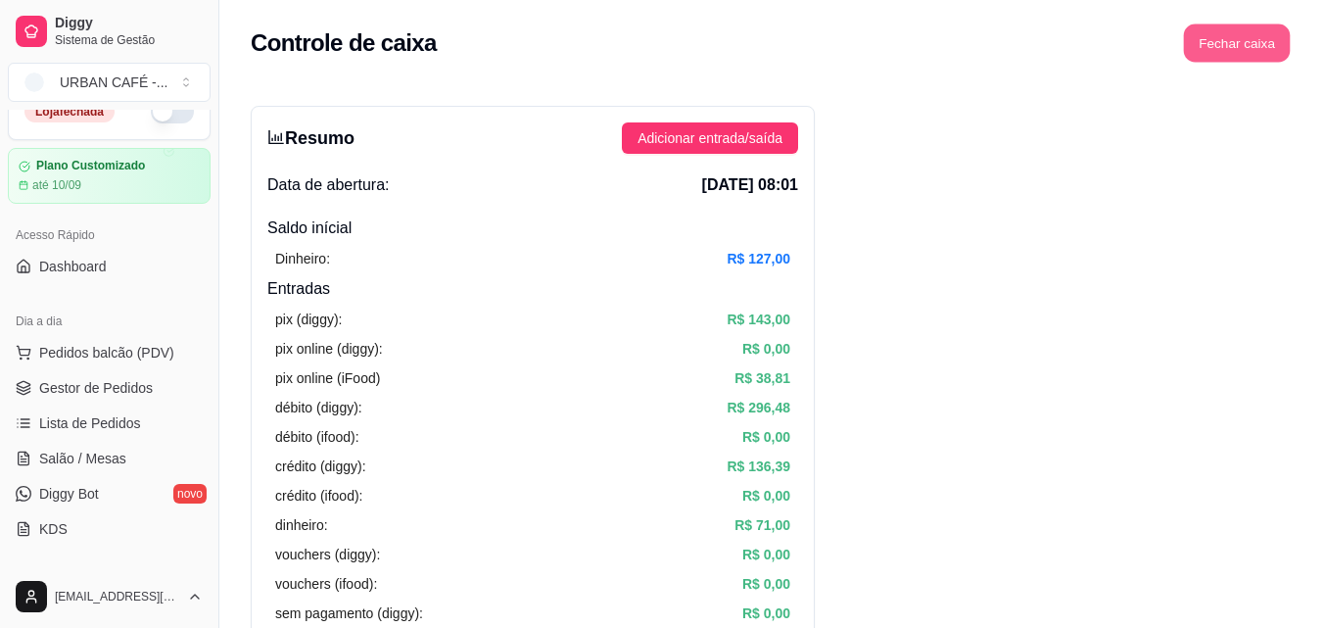
click at [1229, 53] on button "Fechar caixa" at bounding box center [1237, 43] width 107 height 38
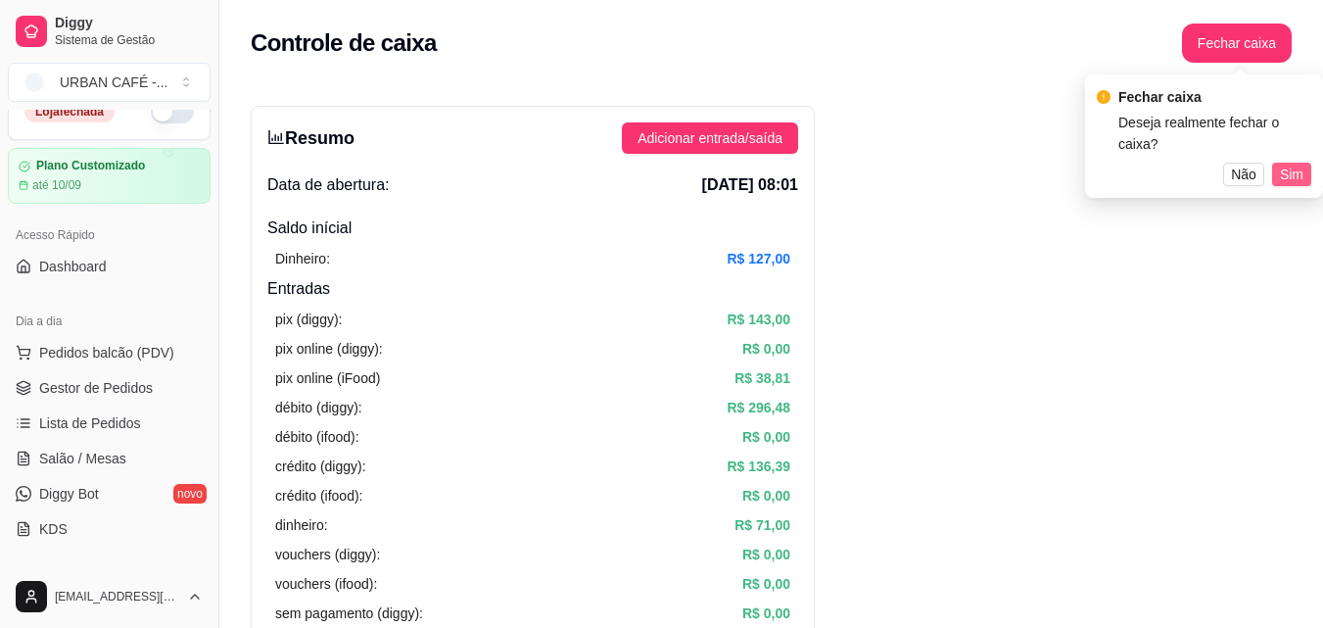
click at [1286, 163] on span "Sim" at bounding box center [1290, 174] width 23 height 22
